Goal: Information Seeking & Learning: Learn about a topic

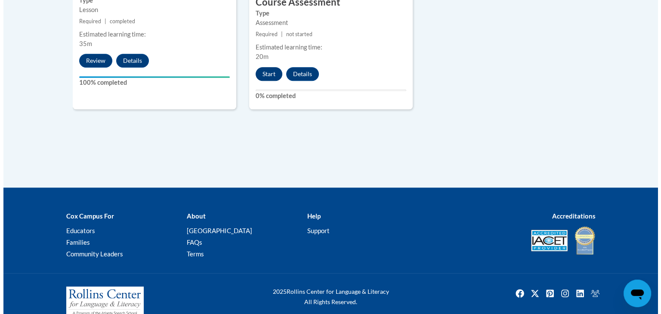
scroll to position [627, 0]
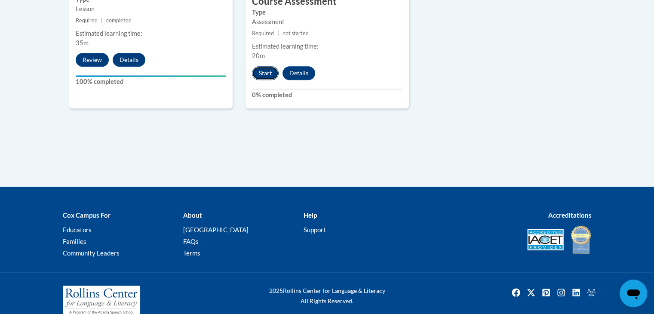
click at [262, 73] on button "Start" at bounding box center [265, 73] width 27 height 14
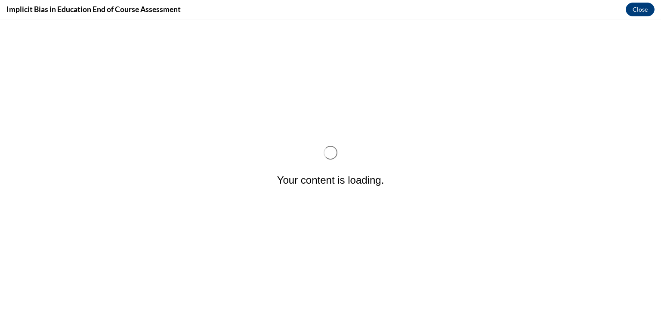
scroll to position [0, 0]
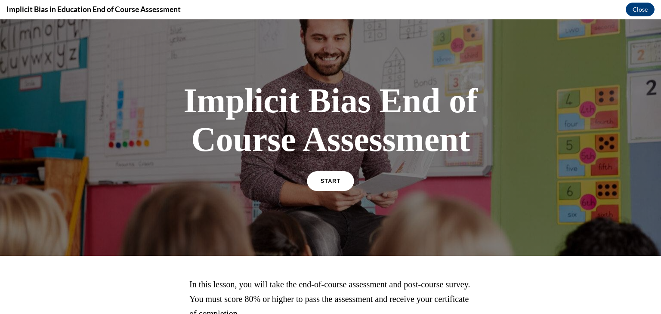
click at [318, 176] on link "START" at bounding box center [330, 181] width 47 height 20
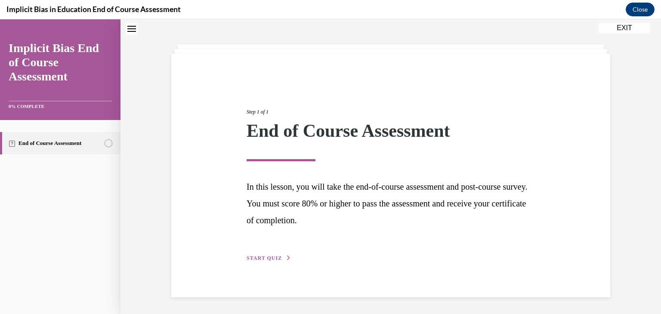
scroll to position [25, 0]
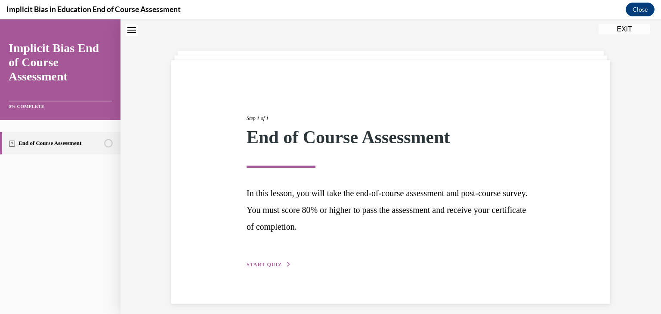
click at [256, 264] on span "START QUIZ" at bounding box center [263, 265] width 35 height 6
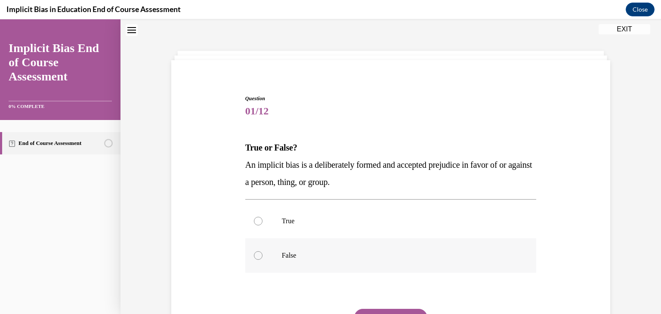
click at [253, 260] on label "False" at bounding box center [390, 255] width 291 height 34
click at [254, 260] on input "False" at bounding box center [258, 255] width 9 height 9
radio input "true"
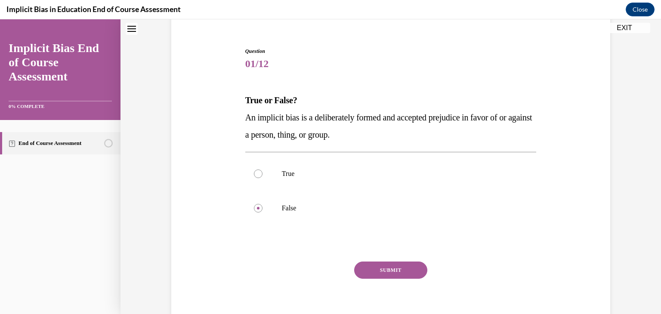
scroll to position [89, 0]
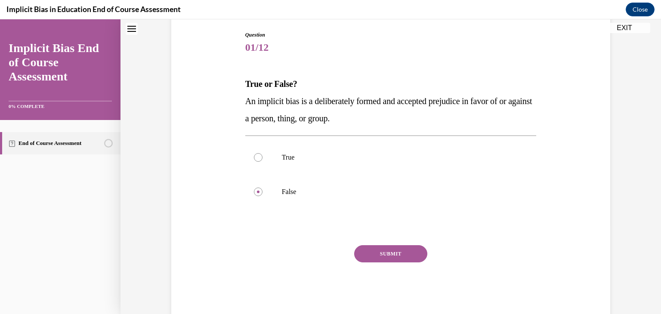
click at [369, 252] on button "SUBMIT" at bounding box center [390, 253] width 73 height 17
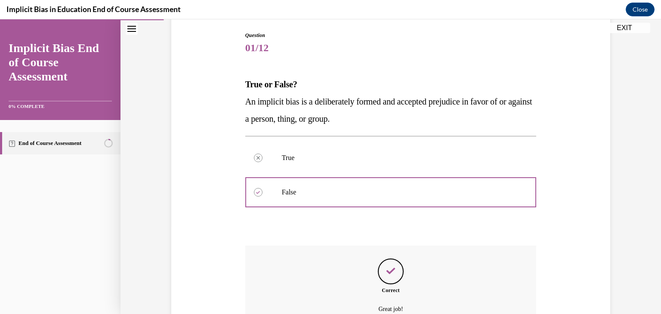
scroll to position [177, 0]
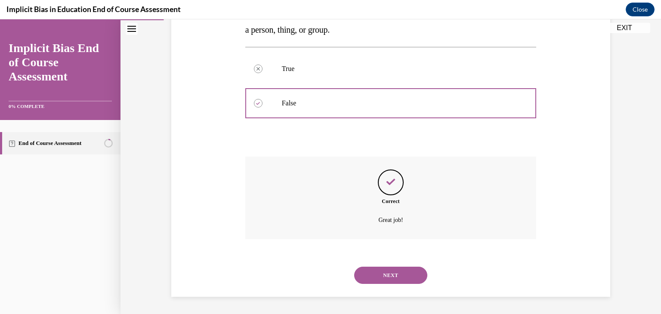
click at [383, 273] on button "NEXT" at bounding box center [390, 275] width 73 height 17
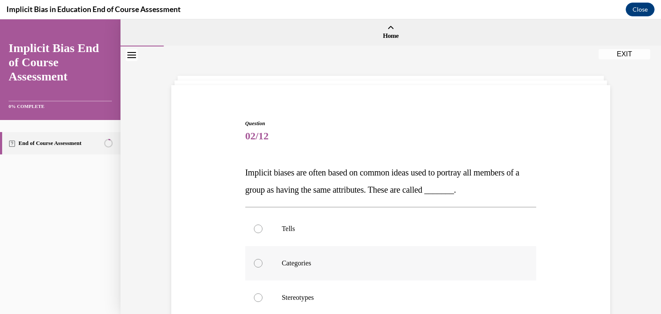
scroll to position [36, 0]
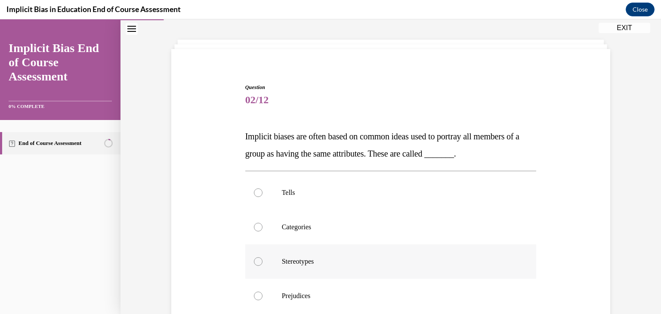
click at [256, 260] on div at bounding box center [258, 261] width 9 height 9
click at [256, 260] on input "Stereotypes" at bounding box center [258, 261] width 9 height 9
radio input "true"
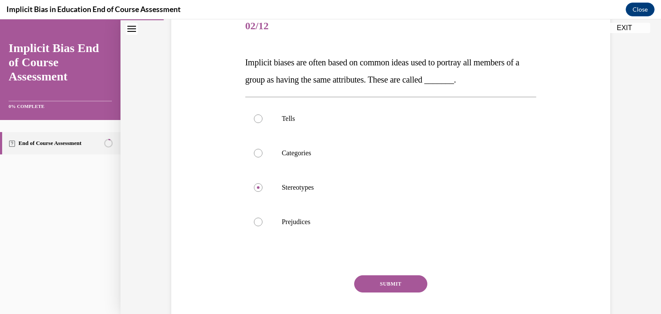
click at [378, 283] on button "SUBMIT" at bounding box center [390, 283] width 73 height 17
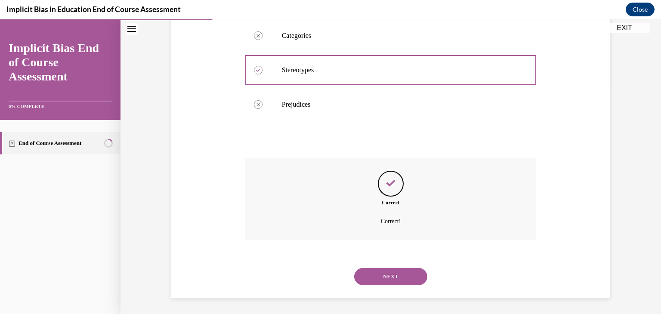
scroll to position [229, 0]
click at [379, 277] on button "NEXT" at bounding box center [390, 275] width 73 height 17
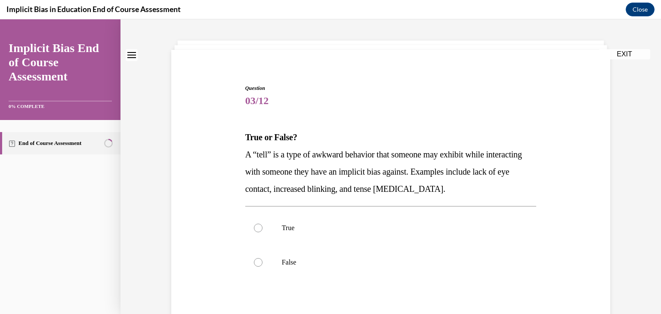
scroll to position [36, 0]
click at [259, 228] on label "True" at bounding box center [390, 227] width 291 height 34
click at [259, 228] on input "True" at bounding box center [258, 227] width 9 height 9
radio input "true"
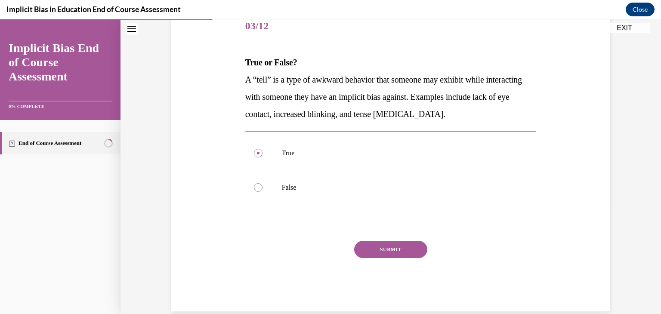
click at [375, 250] on button "SUBMIT" at bounding box center [390, 249] width 73 height 17
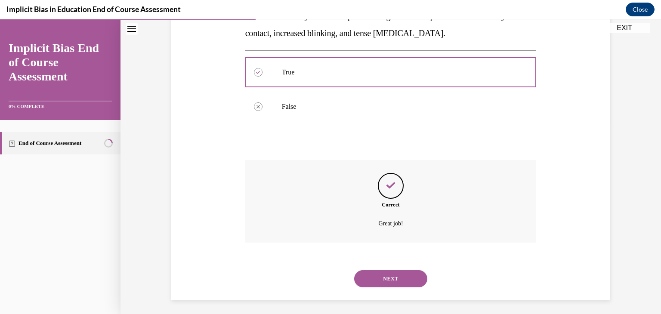
scroll to position [194, 0]
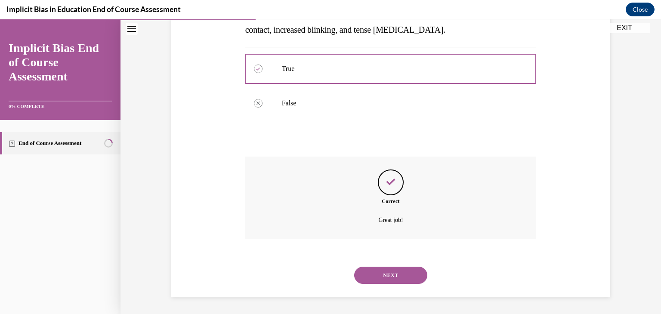
click at [379, 274] on button "NEXT" at bounding box center [390, 275] width 73 height 17
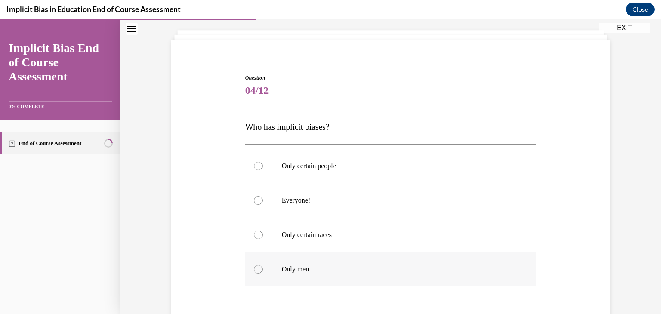
scroll to position [60, 0]
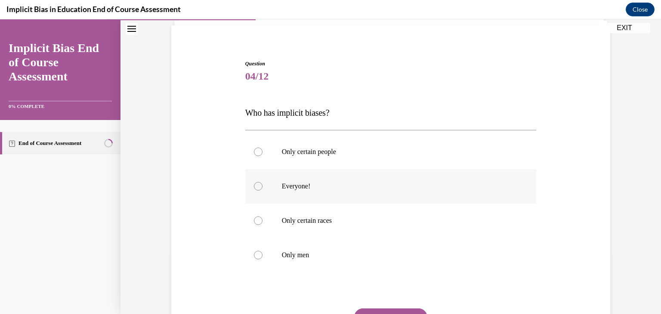
click at [266, 185] on label "Everyone!" at bounding box center [390, 186] width 291 height 34
click at [262, 185] on input "Everyone!" at bounding box center [258, 186] width 9 height 9
radio input "true"
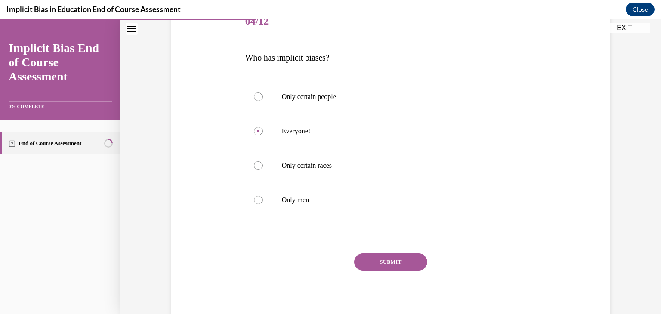
click at [397, 259] on button "SUBMIT" at bounding box center [390, 261] width 73 height 17
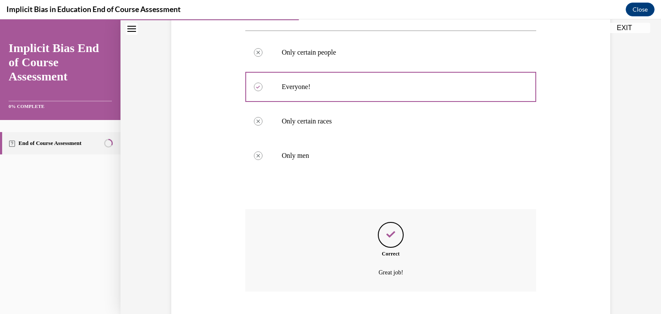
scroll to position [212, 0]
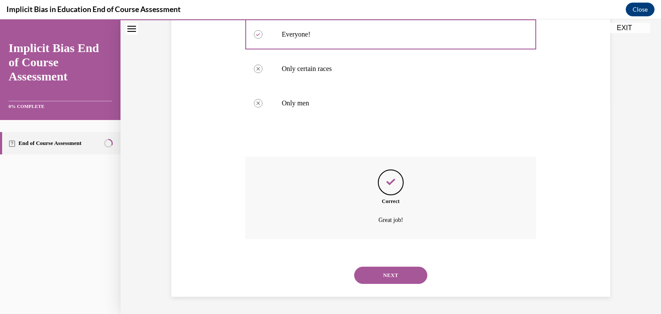
click at [396, 272] on button "NEXT" at bounding box center [390, 275] width 73 height 17
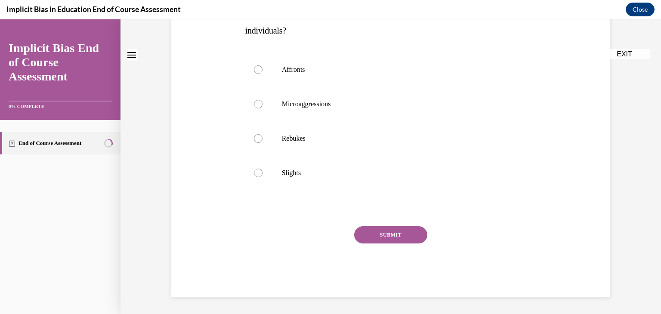
scroll to position [0, 0]
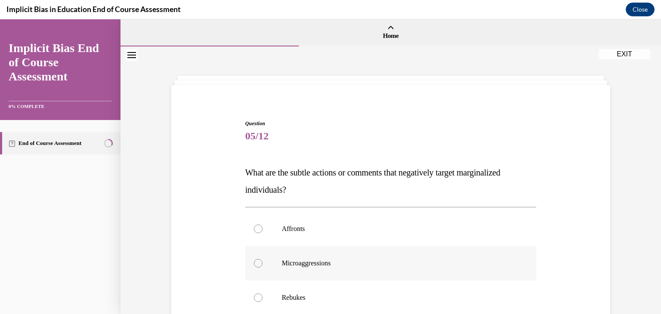
click at [261, 262] on label "Microaggressions" at bounding box center [390, 263] width 291 height 34
click at [261, 262] on input "Microaggressions" at bounding box center [258, 263] width 9 height 9
radio input "true"
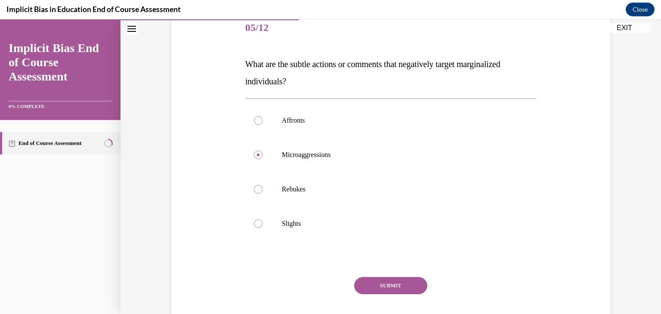
scroll to position [159, 0]
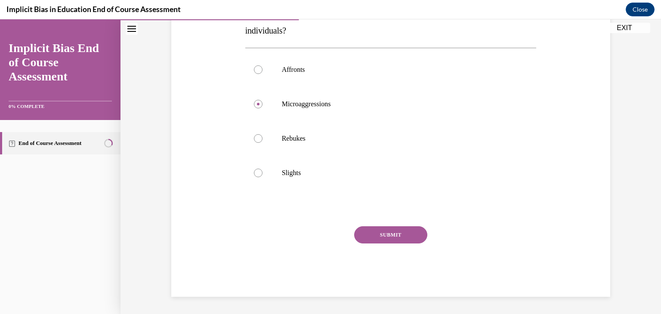
click at [375, 233] on button "SUBMIT" at bounding box center [390, 234] width 73 height 17
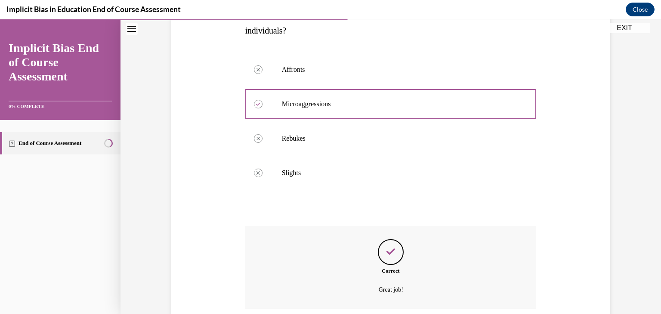
scroll to position [229, 0]
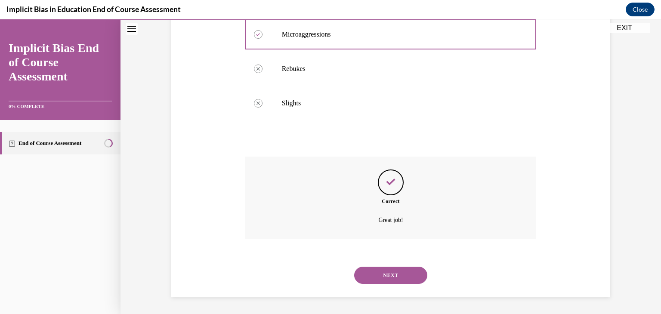
click at [383, 272] on button "NEXT" at bounding box center [390, 275] width 73 height 17
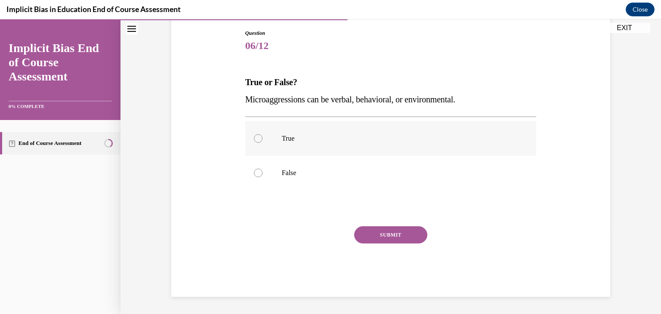
click at [259, 138] on div at bounding box center [258, 138] width 9 height 9
click at [259, 138] on input "True" at bounding box center [258, 138] width 9 height 9
radio input "true"
click at [366, 233] on button "SUBMIT" at bounding box center [390, 234] width 73 height 17
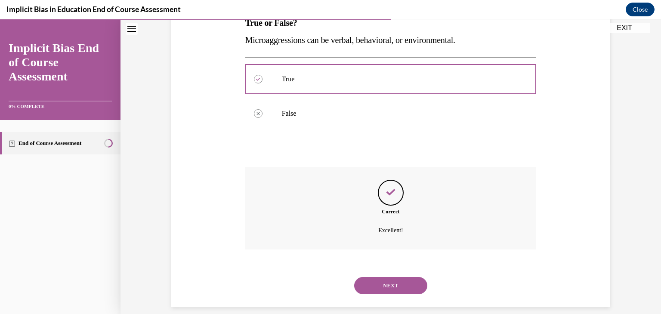
scroll to position [160, 0]
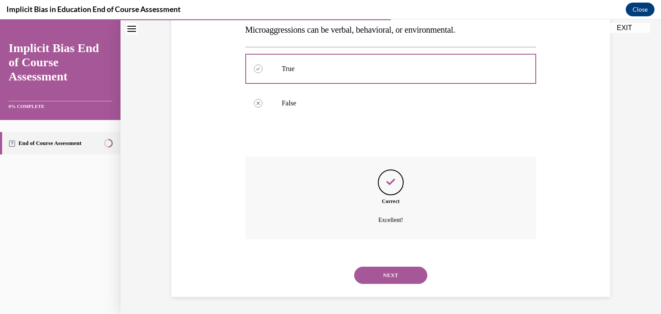
click at [376, 274] on button "NEXT" at bounding box center [390, 275] width 73 height 17
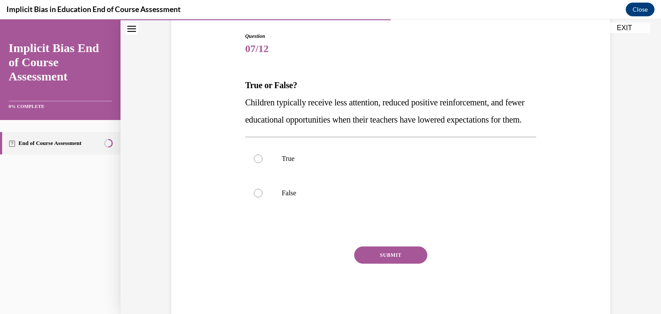
scroll to position [93, 0]
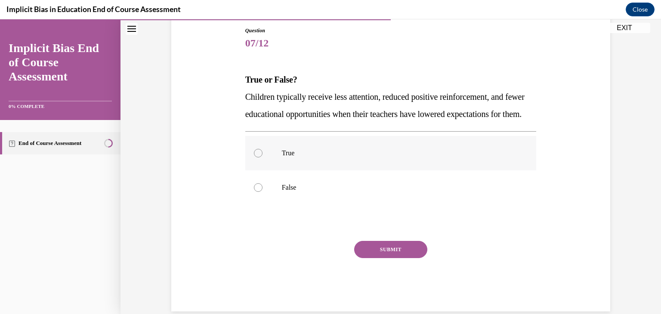
click at [255, 157] on div at bounding box center [258, 153] width 9 height 9
click at [255, 157] on input "True" at bounding box center [258, 153] width 9 height 9
radio input "true"
click at [396, 258] on button "SUBMIT" at bounding box center [390, 249] width 73 height 17
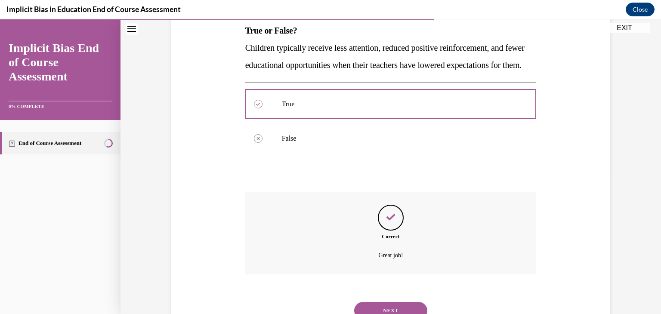
scroll to position [194, 0]
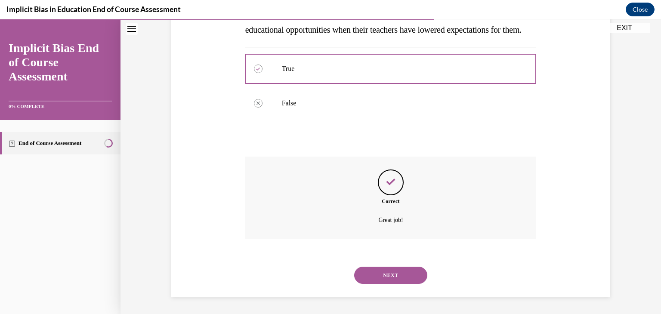
click at [382, 277] on button "NEXT" at bounding box center [390, 275] width 73 height 17
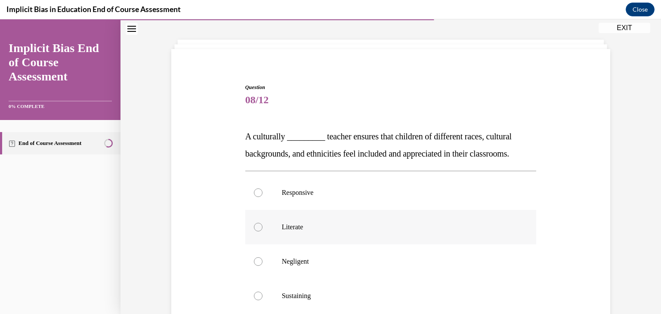
scroll to position [43, 0]
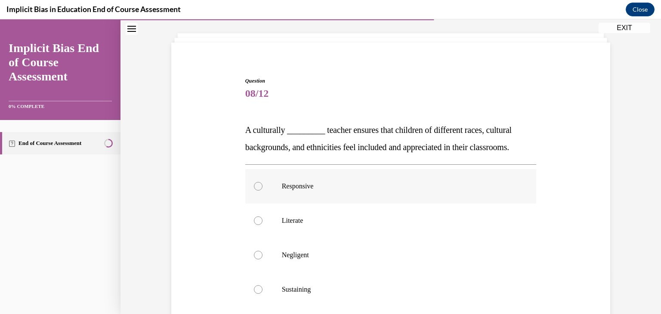
click at [260, 192] on label "Responsive" at bounding box center [390, 186] width 291 height 34
click at [260, 191] on input "Responsive" at bounding box center [258, 186] width 9 height 9
radio input "true"
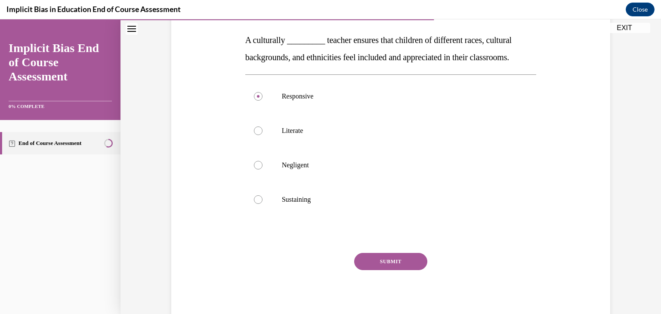
click at [379, 260] on button "SUBMIT" at bounding box center [390, 261] width 73 height 17
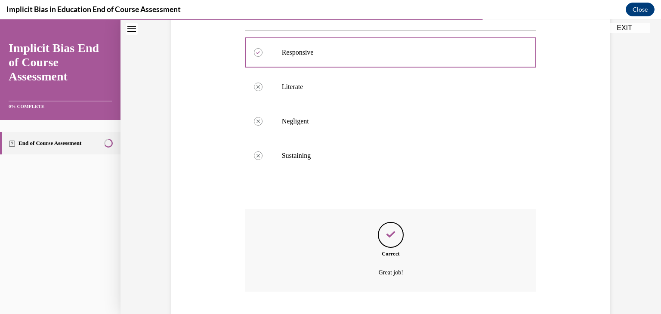
scroll to position [229, 0]
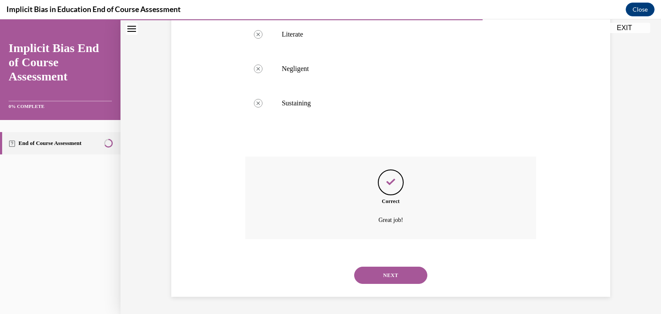
click at [381, 274] on button "NEXT" at bounding box center [390, 275] width 73 height 17
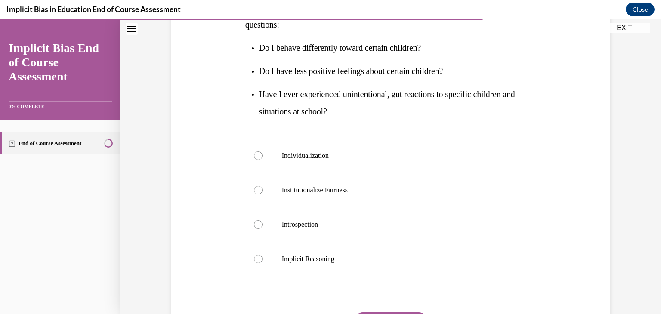
scroll to position [165, 0]
click at [261, 219] on label "Introspection" at bounding box center [390, 224] width 291 height 34
click at [261, 220] on input "Introspection" at bounding box center [258, 224] width 9 height 9
radio input "true"
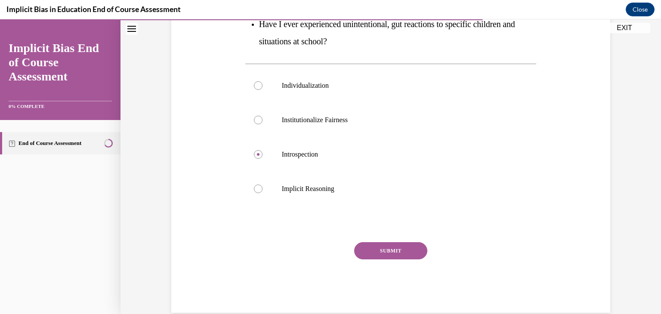
click at [373, 253] on button "SUBMIT" at bounding box center [390, 250] width 73 height 17
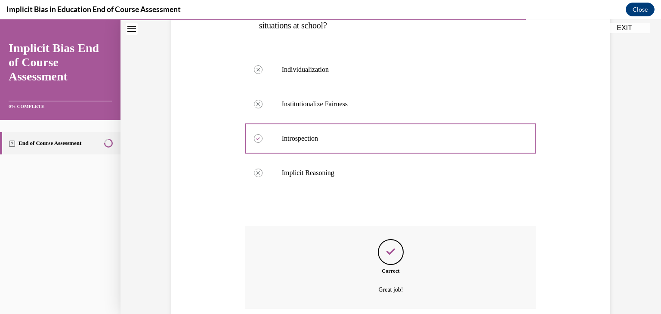
scroll to position [320, 0]
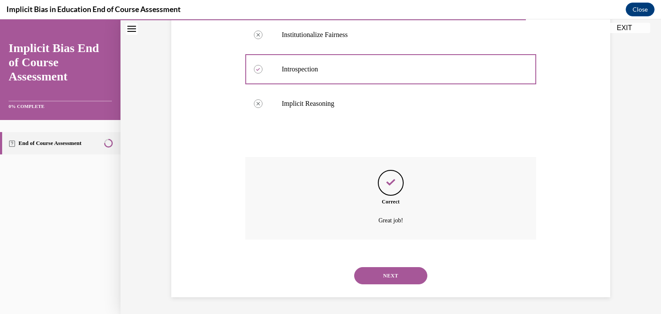
click at [380, 280] on button "NEXT" at bounding box center [390, 275] width 73 height 17
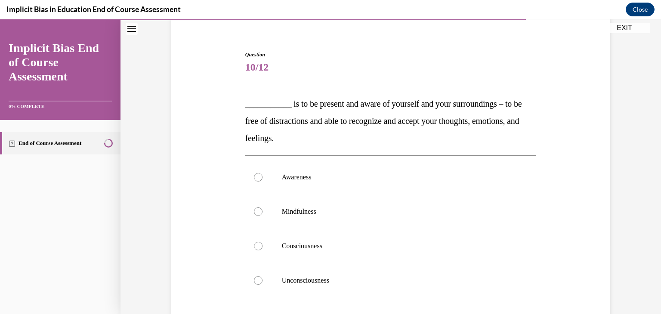
scroll to position [70, 0]
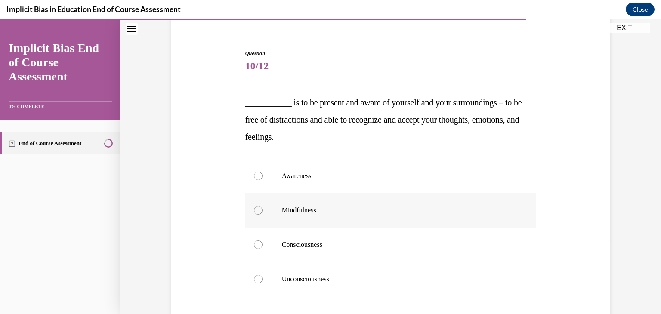
click at [256, 212] on div at bounding box center [258, 210] width 9 height 9
click at [256, 212] on input "Mindfulness" at bounding box center [258, 210] width 9 height 9
radio input "true"
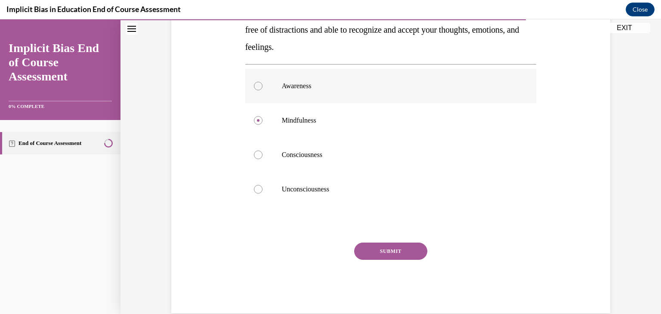
scroll to position [168, 0]
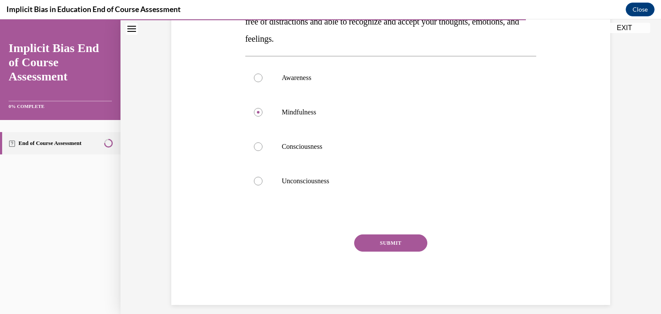
click at [392, 243] on button "SUBMIT" at bounding box center [390, 242] width 73 height 17
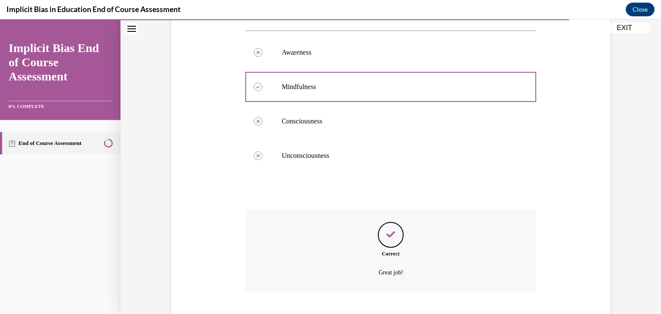
scroll to position [246, 0]
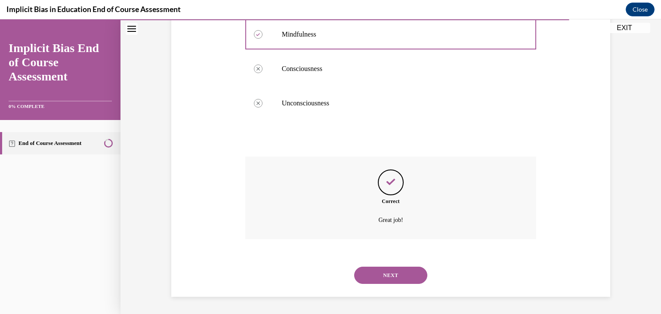
click at [397, 271] on button "NEXT" at bounding box center [390, 275] width 73 height 17
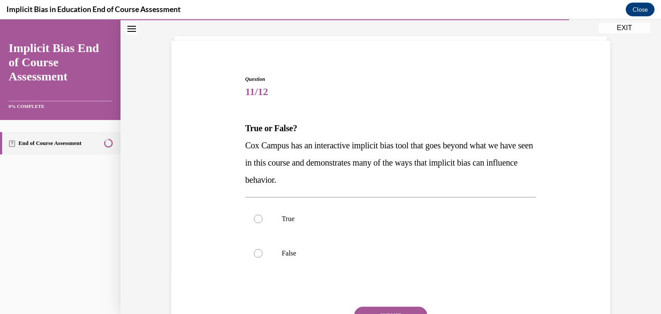
scroll to position [45, 0]
click at [254, 219] on div at bounding box center [258, 218] width 9 height 9
click at [254, 219] on input "True" at bounding box center [258, 218] width 9 height 9
radio input "true"
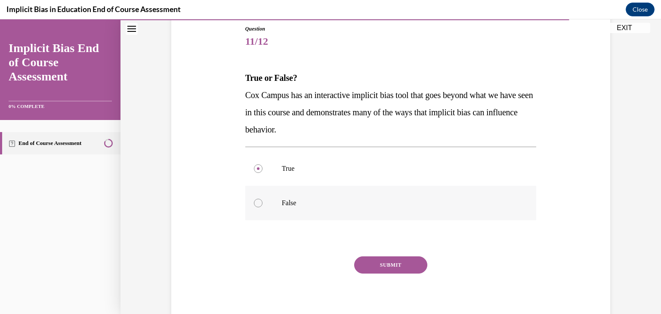
click at [374, 267] on button "SUBMIT" at bounding box center [390, 264] width 73 height 17
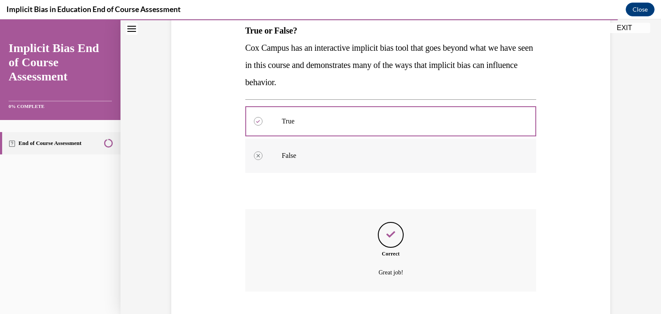
scroll to position [194, 0]
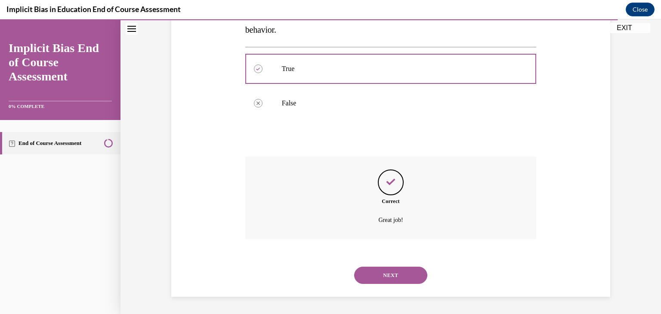
click at [373, 273] on button "NEXT" at bounding box center [390, 275] width 73 height 17
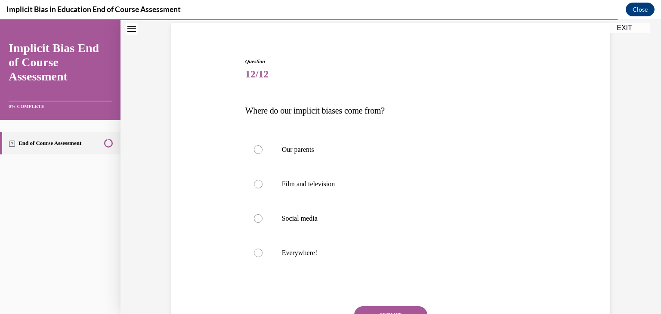
scroll to position [89, 0]
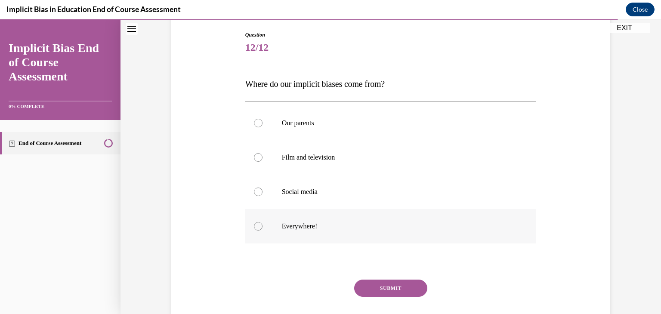
click at [265, 221] on label "Everywhere!" at bounding box center [390, 226] width 291 height 34
click at [262, 222] on input "Everywhere!" at bounding box center [258, 226] width 9 height 9
radio input "true"
drag, startPoint x: 390, startPoint y: 282, endPoint x: 385, endPoint y: 286, distance: 6.7
click at [385, 286] on button "SUBMIT" at bounding box center [390, 288] width 73 height 17
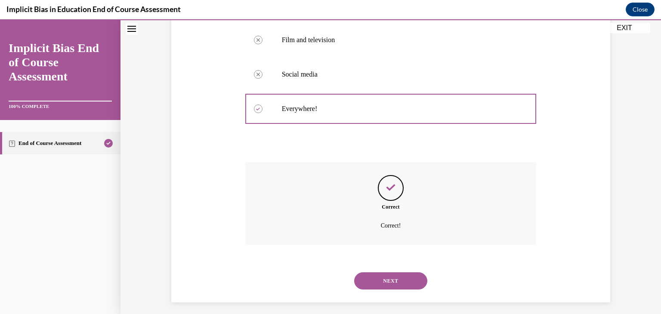
scroll to position [212, 0]
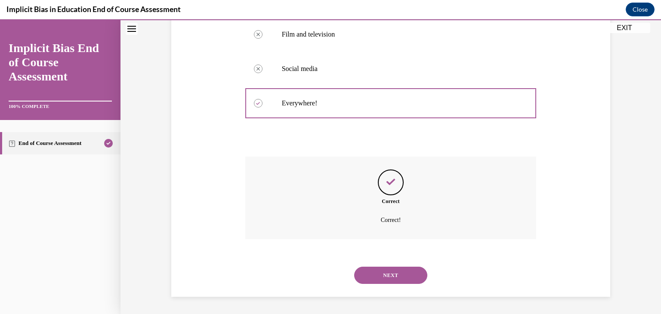
click at [384, 279] on button "NEXT" at bounding box center [390, 275] width 73 height 17
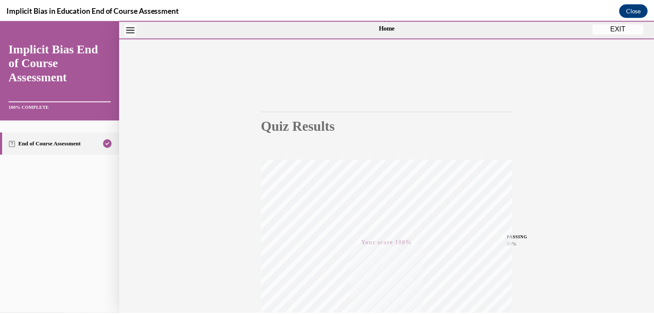
scroll to position [0, 0]
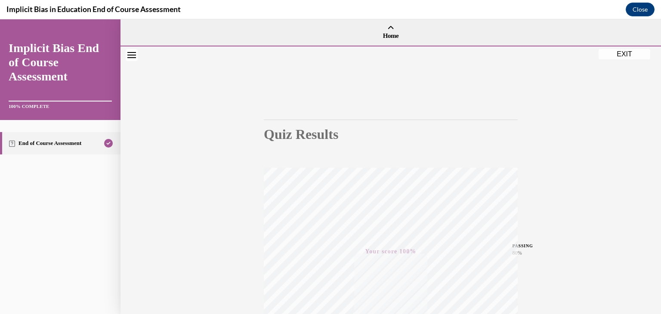
click at [622, 55] on button "EXIT" at bounding box center [624, 54] width 52 height 10
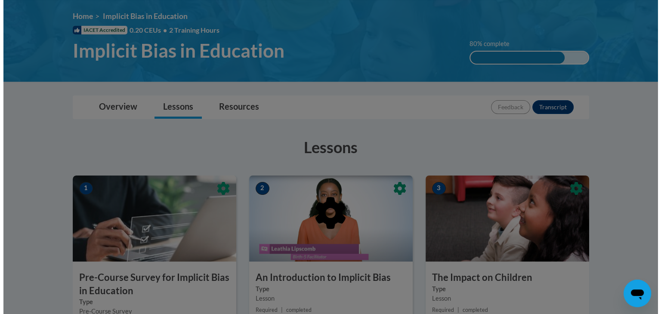
scroll to position [113, 0]
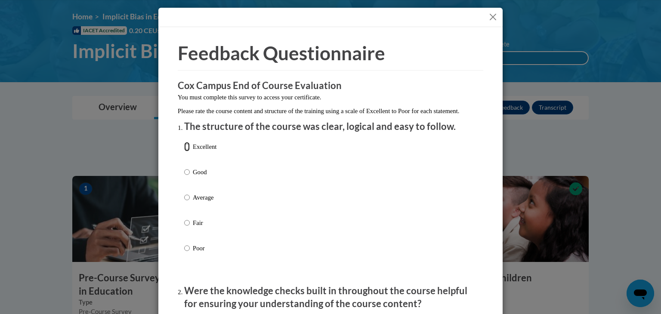
click at [184, 151] on input "Excellent" at bounding box center [187, 146] width 6 height 9
radio input "true"
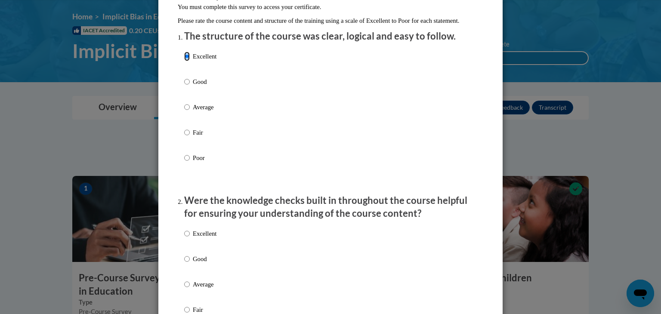
scroll to position [91, 0]
drag, startPoint x: 183, startPoint y: 246, endPoint x: 159, endPoint y: 247, distance: 24.1
drag, startPoint x: 181, startPoint y: 241, endPoint x: 188, endPoint y: 243, distance: 6.7
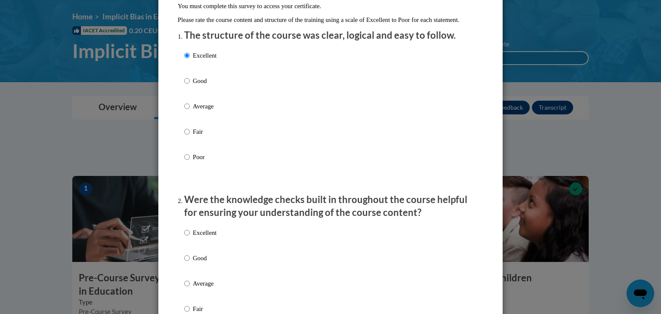
click at [188, 243] on label "Excellent" at bounding box center [200, 239] width 32 height 23
click at [188, 237] on input "Excellent" at bounding box center [187, 232] width 6 height 9
radio input "true"
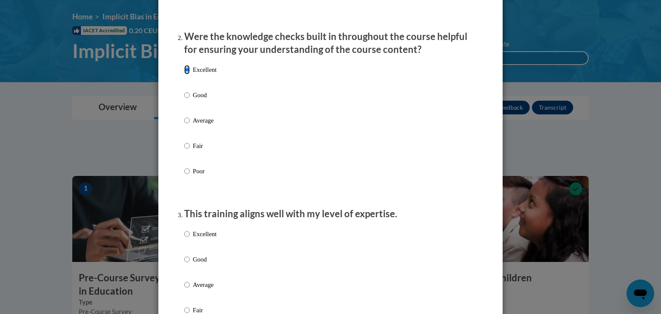
scroll to position [255, 0]
click at [184, 238] on input "Excellent" at bounding box center [187, 233] width 6 height 9
radio input "true"
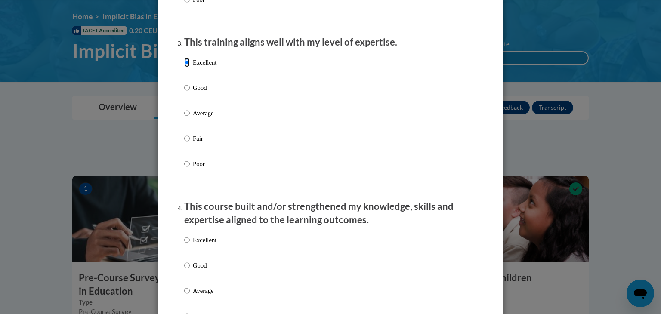
scroll to position [443, 0]
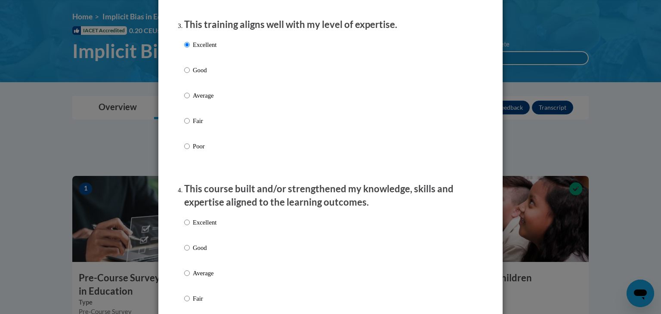
click at [188, 229] on label "Excellent" at bounding box center [200, 229] width 32 height 23
click at [188, 227] on input "Excellent" at bounding box center [187, 222] width 6 height 9
radio input "true"
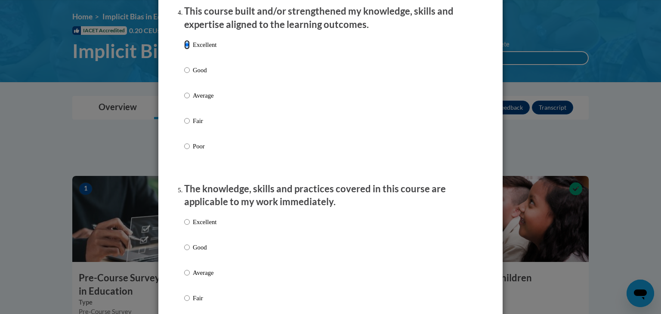
scroll to position [626, 0]
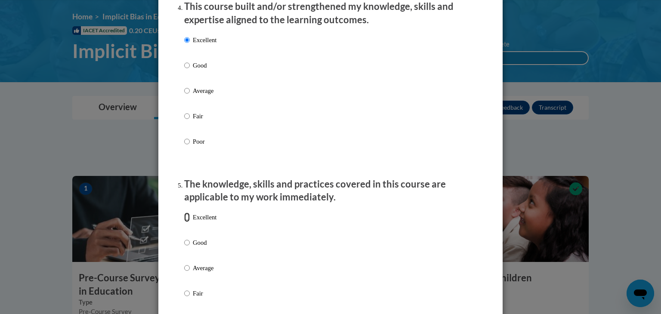
click at [184, 222] on input "Excellent" at bounding box center [187, 216] width 6 height 9
radio input "true"
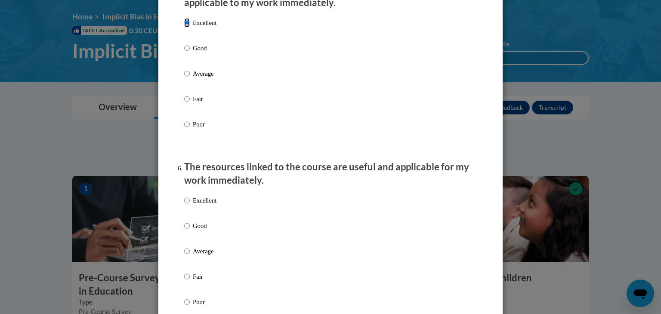
scroll to position [841, 0]
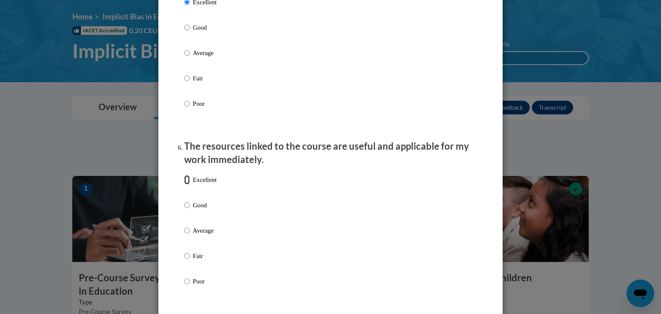
click at [184, 185] on input "Excellent" at bounding box center [187, 179] width 6 height 9
radio input "true"
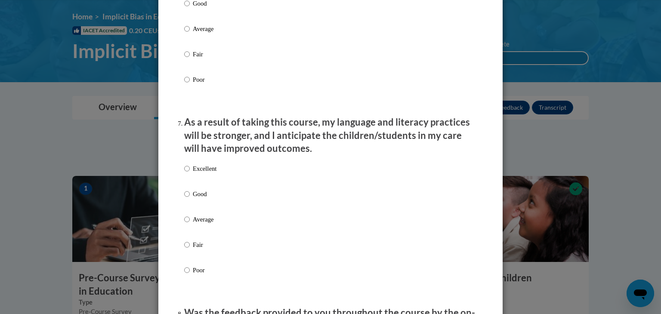
scroll to position [1054, 0]
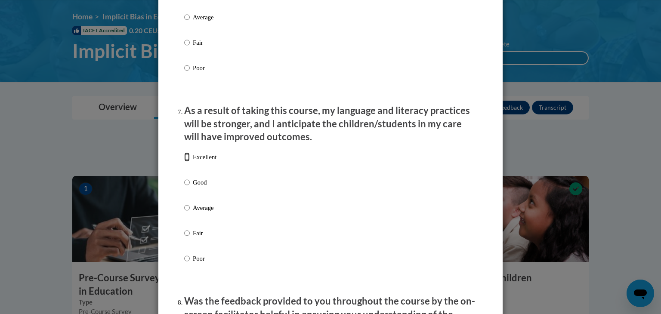
click at [184, 162] on input "Excellent" at bounding box center [187, 156] width 6 height 9
radio input "true"
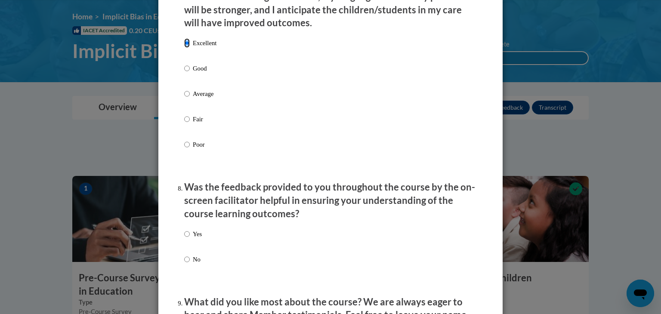
scroll to position [1174, 0]
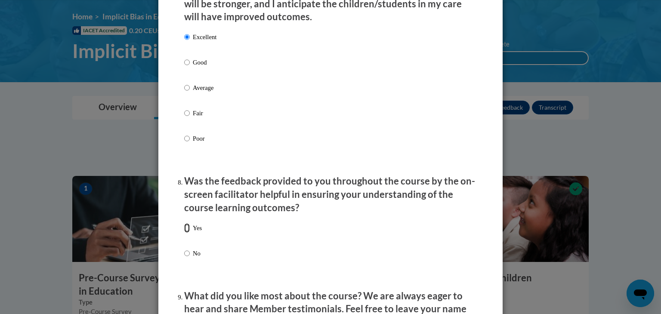
click at [185, 233] on input "Yes" at bounding box center [187, 227] width 6 height 9
radio input "true"
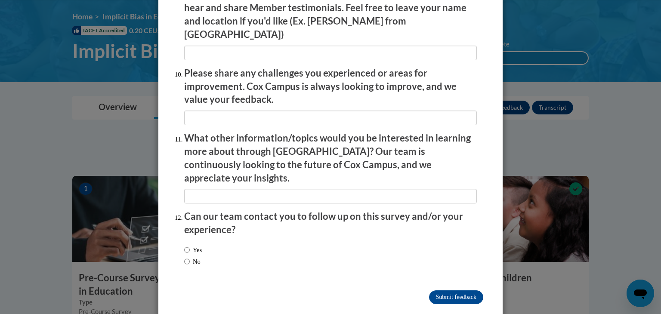
scroll to position [1478, 0]
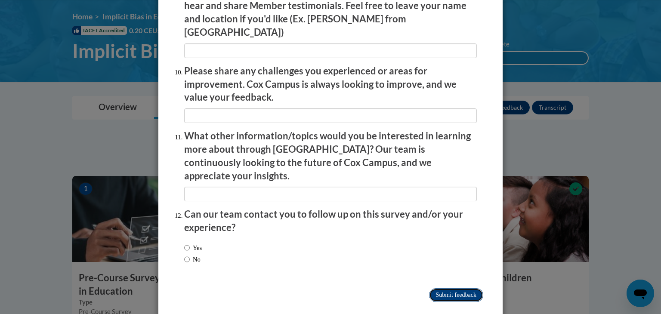
click at [444, 288] on input "Submit feedback" at bounding box center [456, 295] width 54 height 14
